Goal: Check status: Check status

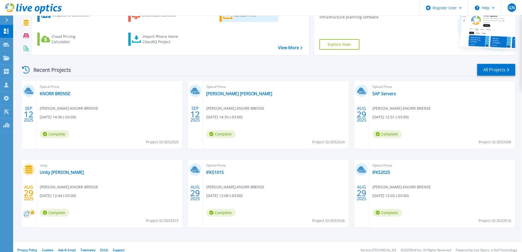
scroll to position [61, 0]
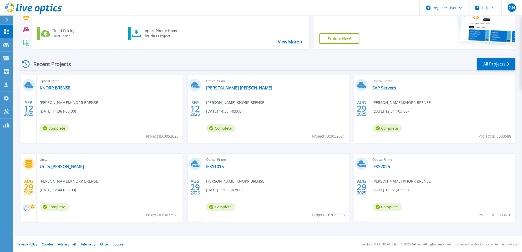
click at [54, 61] on div "Recent Projects" at bounding box center [49, 64] width 58 height 13
click at [55, 67] on div "Recent Projects" at bounding box center [49, 64] width 58 height 13
click at [379, 67] on link "All Projects" at bounding box center [496, 64] width 38 height 12
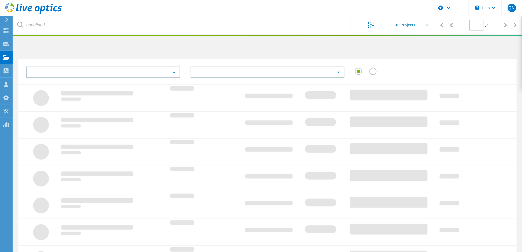
type input "1"
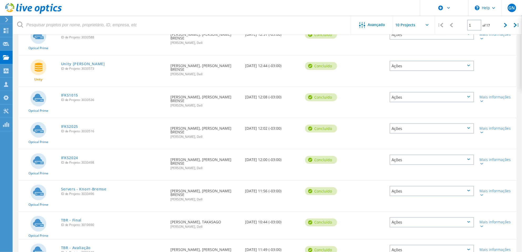
scroll to position [138, 0]
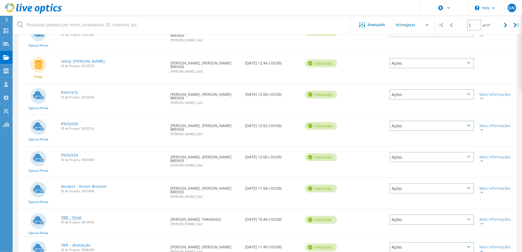
click at [77, 216] on link "TBR - Final" at bounding box center [71, 218] width 21 height 4
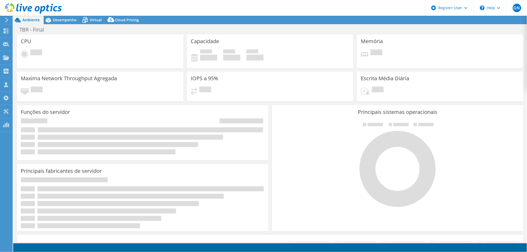
select select "SouthAmerica"
select select "BRL"
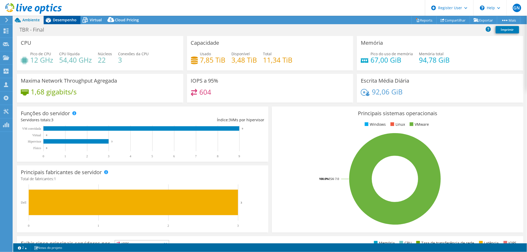
click at [60, 19] on span "Desempenho" at bounding box center [65, 19] width 24 height 5
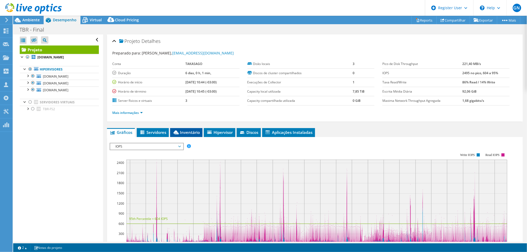
click at [188, 130] on span "Inventário" at bounding box center [186, 132] width 27 height 5
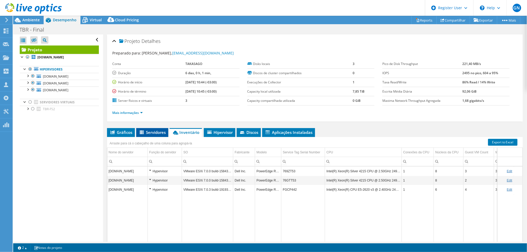
click at [158, 131] on span "Servidores" at bounding box center [152, 132] width 27 height 5
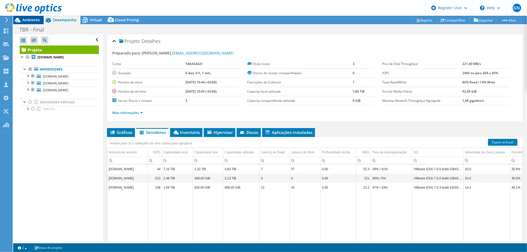
click at [37, 20] on span "Ambiente" at bounding box center [30, 19] width 17 height 5
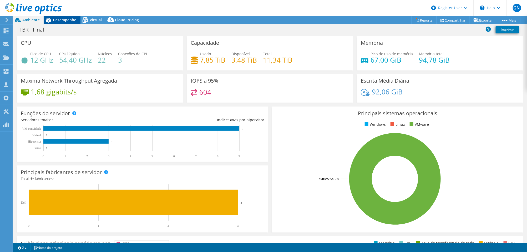
click at [72, 22] on span "Desempenho" at bounding box center [65, 19] width 24 height 5
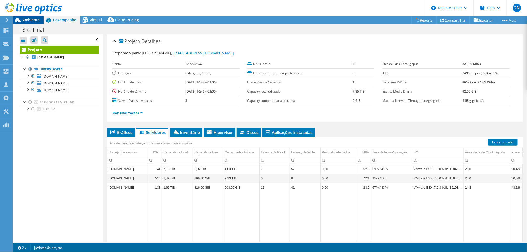
click at [38, 17] on span "Ambiente" at bounding box center [30, 19] width 17 height 5
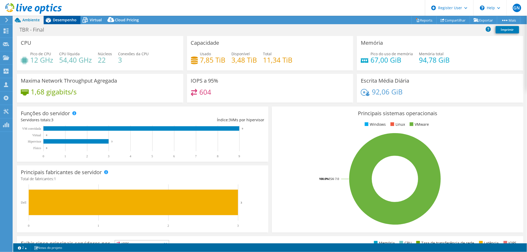
click at [56, 20] on span "Desempenho" at bounding box center [65, 19] width 24 height 5
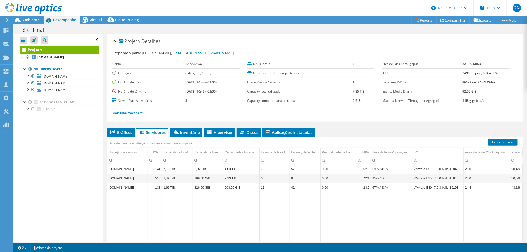
click at [137, 112] on link "Mais informações" at bounding box center [127, 112] width 30 height 4
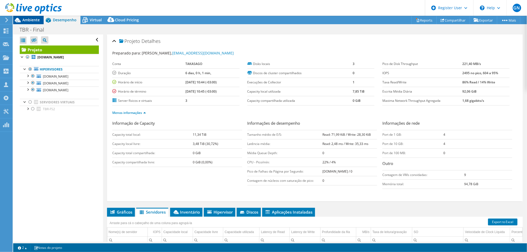
click at [35, 18] on span "Ambiente" at bounding box center [30, 19] width 17 height 5
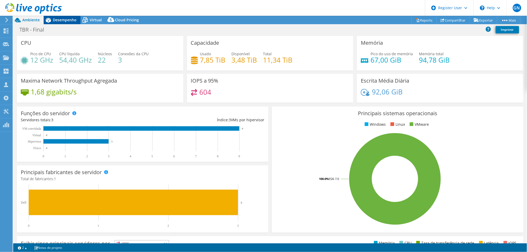
click at [68, 21] on span "Desempenho" at bounding box center [65, 19] width 24 height 5
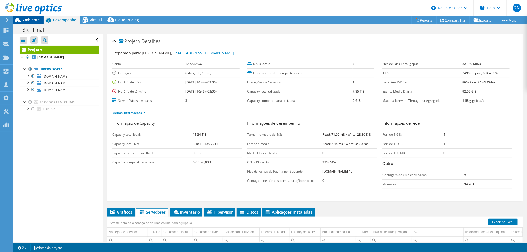
click at [35, 19] on span "Ambiente" at bounding box center [30, 19] width 17 height 5
